Goal: Entertainment & Leisure: Consume media (video, audio)

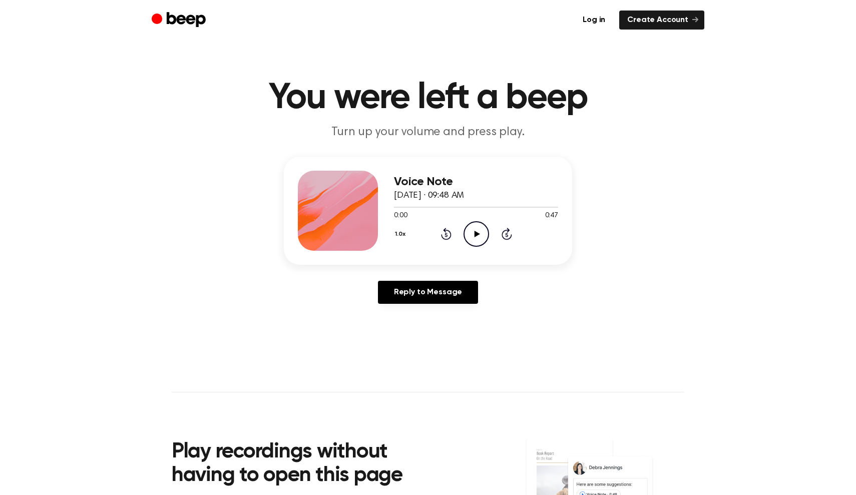
click at [479, 227] on icon "Play Audio" at bounding box center [477, 234] width 26 height 26
click at [468, 239] on icon "Play Audio" at bounding box center [477, 234] width 26 height 26
click at [471, 234] on icon "Pause Audio" at bounding box center [477, 234] width 26 height 26
drag, startPoint x: 545, startPoint y: 204, endPoint x: 397, endPoint y: 190, distance: 148.9
click at [397, 190] on div "Voice Note September 2, 2025 · 09:48 AM 0:45 0:47 Your browser does not support…" at bounding box center [476, 211] width 164 height 80
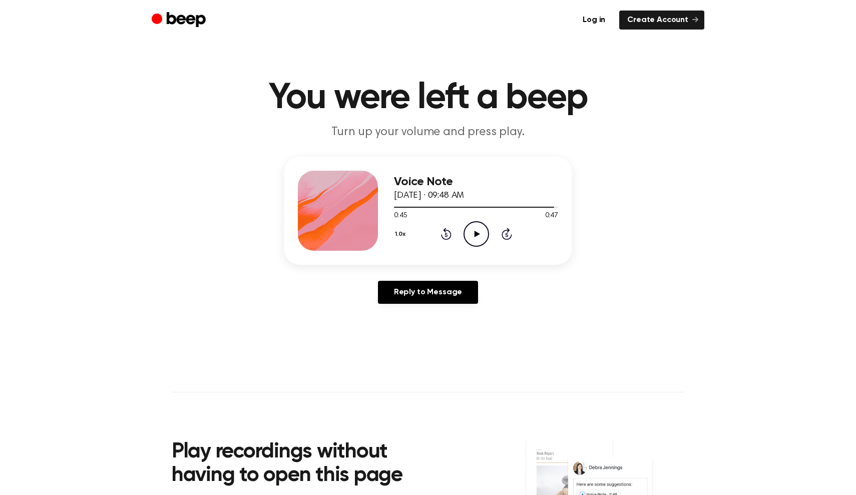
click at [526, 216] on div "0:45 0:47" at bounding box center [476, 216] width 164 height 11
drag, startPoint x: 552, startPoint y: 206, endPoint x: 463, endPoint y: 211, distance: 89.8
click at [463, 211] on div "0:45 0:47 Your browser does not support the [object Object] element." at bounding box center [476, 212] width 164 height 19
click at [472, 231] on icon "Play Audio" at bounding box center [477, 234] width 26 height 26
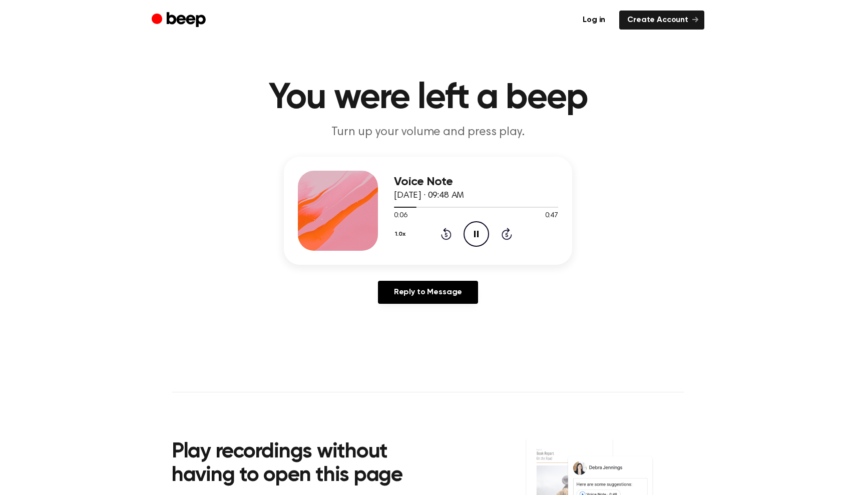
click at [509, 237] on icon "Skip 5 seconds" at bounding box center [506, 233] width 11 height 13
click at [475, 229] on icon "Pause Audio" at bounding box center [477, 234] width 26 height 26
